Goal: Check status: Check status

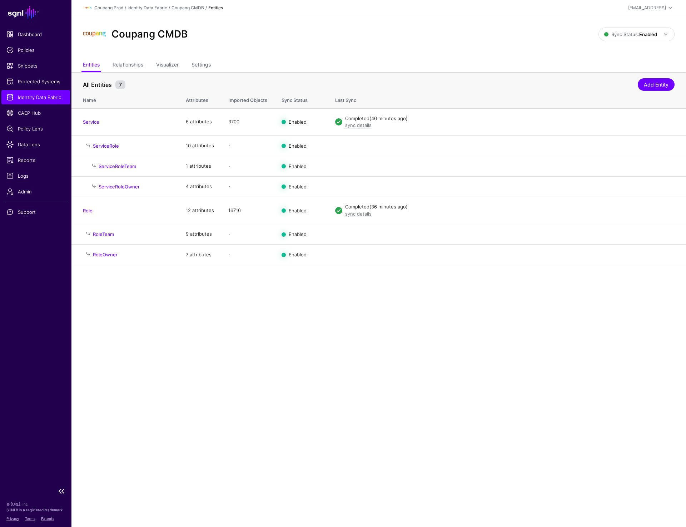
click at [39, 97] on span "Identity Data Fabric" at bounding box center [35, 97] width 59 height 7
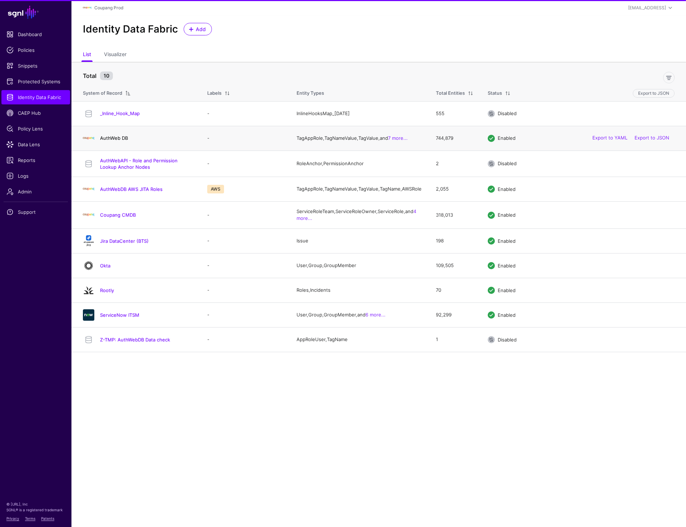
click at [113, 141] on link "AuthWeb DB" at bounding box center [114, 138] width 28 height 6
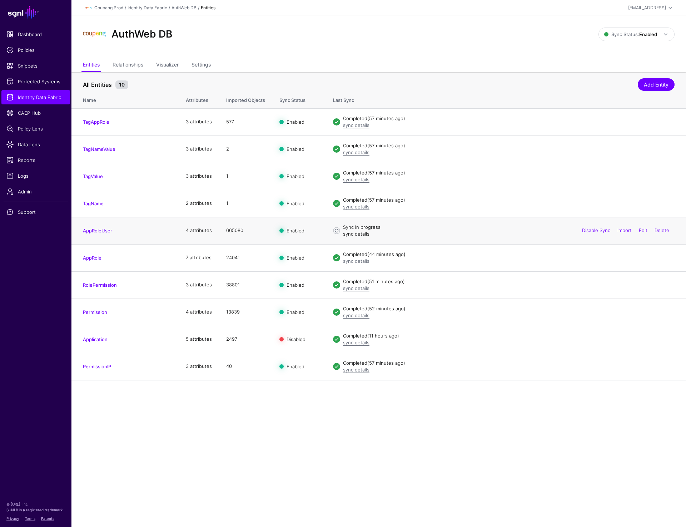
click at [362, 232] on link "sync details" at bounding box center [356, 234] width 26 height 6
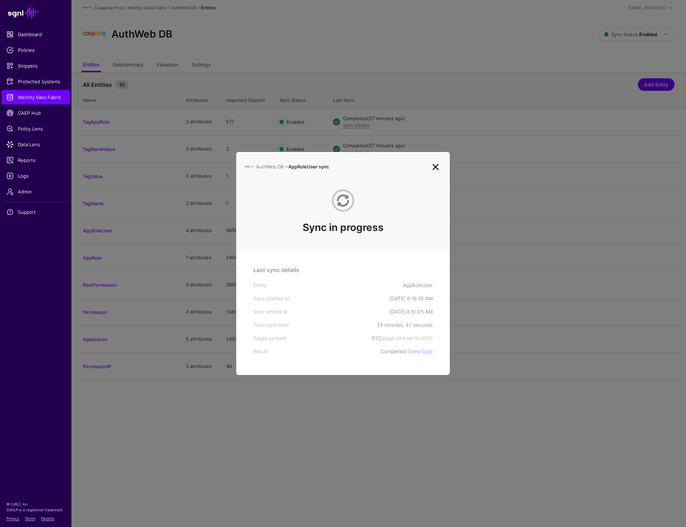
click at [229, 32] on ngb-modal-window "AuthWeb DB > AppRoleUser sync Sync in progress Last sync details Entity AppRole…" at bounding box center [343, 263] width 686 height 527
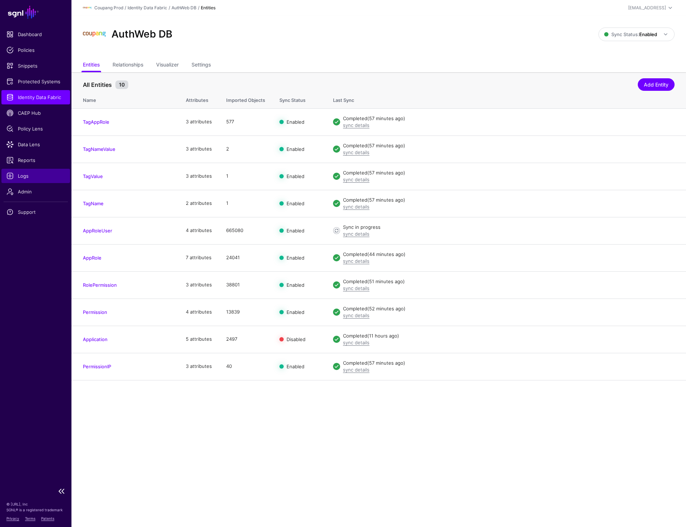
click at [28, 175] on span "Logs" at bounding box center [35, 175] width 59 height 7
click at [336, 57] on div "AuthWeb DB Sync Status: Enabled Enabled Syncing active for all configured entit…" at bounding box center [378, 37] width 615 height 43
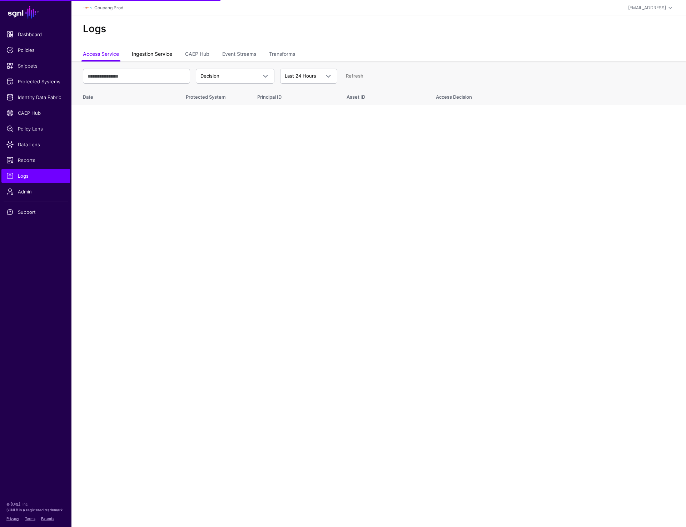
click at [140, 49] on link "Ingestion Service" at bounding box center [152, 55] width 40 height 14
click at [222, 75] on span "Ingestion Started" at bounding box center [220, 76] width 39 height 6
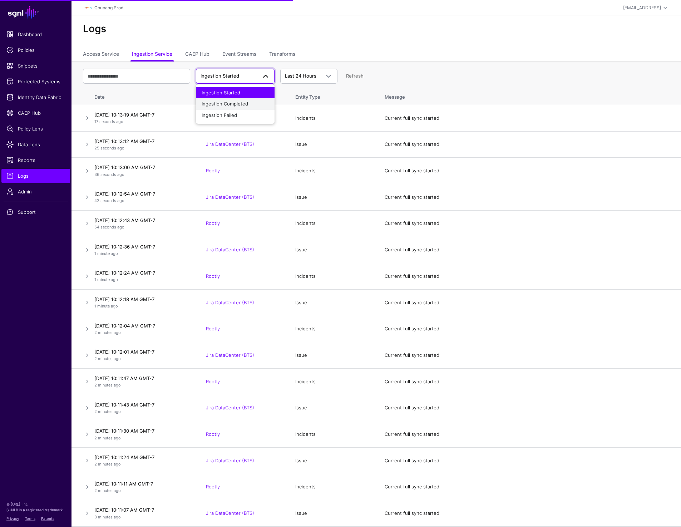
click at [235, 101] on span "Ingestion Completed" at bounding box center [225, 104] width 46 height 6
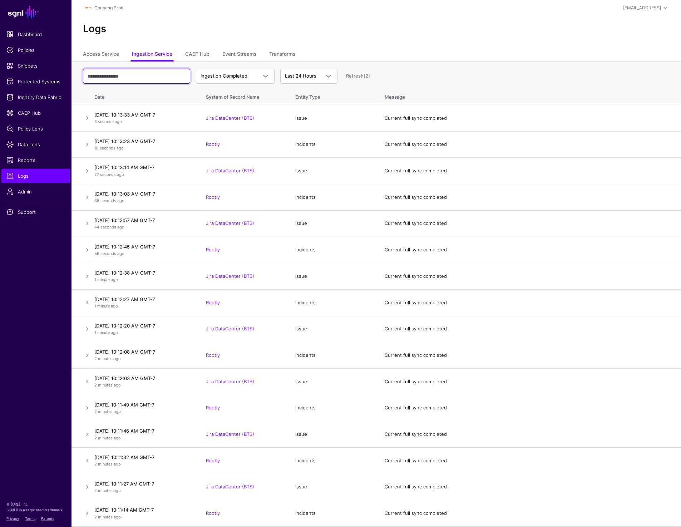
click at [145, 75] on input "text" at bounding box center [136, 76] width 107 height 15
type input "*******"
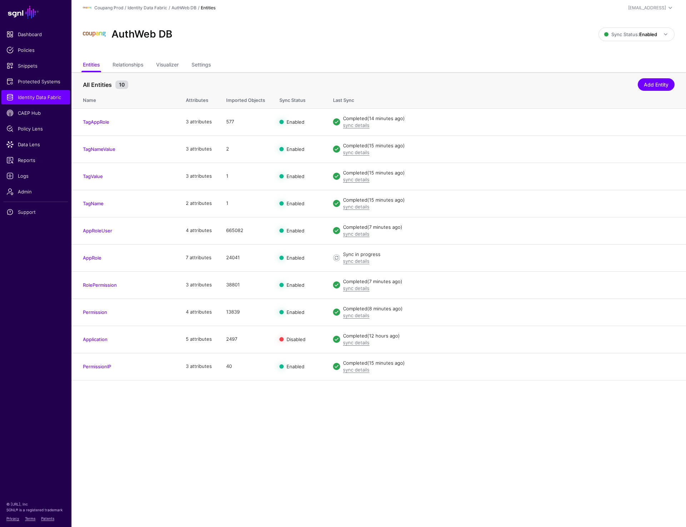
click at [374, 21] on div "AuthWeb DB Sync Status: Enabled Enabled Syncing active for all configured entit…" at bounding box center [378, 37] width 615 height 43
click at [194, 20] on div "AuthWeb DB Sync Status: Enabled Enabled Syncing active for all configured entit…" at bounding box center [378, 37] width 615 height 43
